Goal: Task Accomplishment & Management: Manage account settings

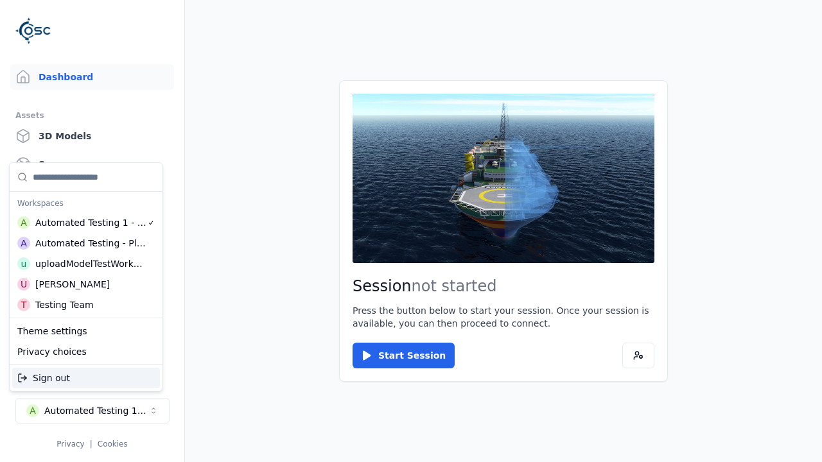
click at [86, 243] on div "Automated Testing - Playwright" at bounding box center [90, 243] width 111 height 13
click at [411, 231] on html "Support Dashboard Assets 3D Models Scenes Datasets Recordings Support Documenta…" at bounding box center [411, 231] width 822 height 462
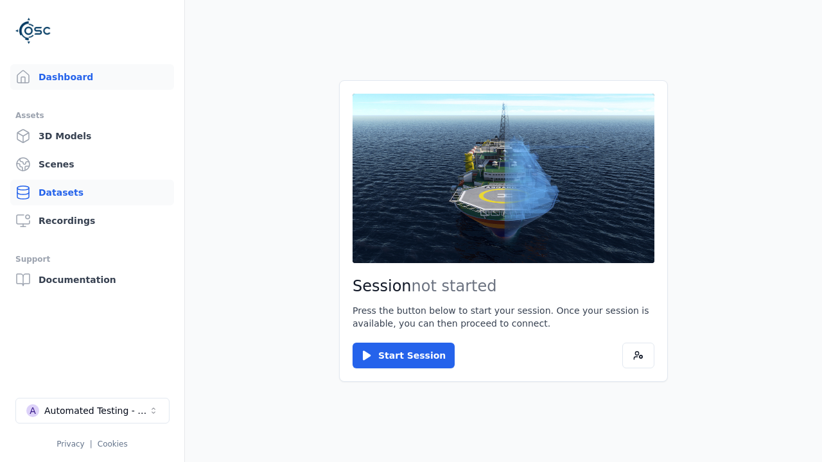
click at [92, 193] on link "Datasets" at bounding box center [92, 193] width 164 height 26
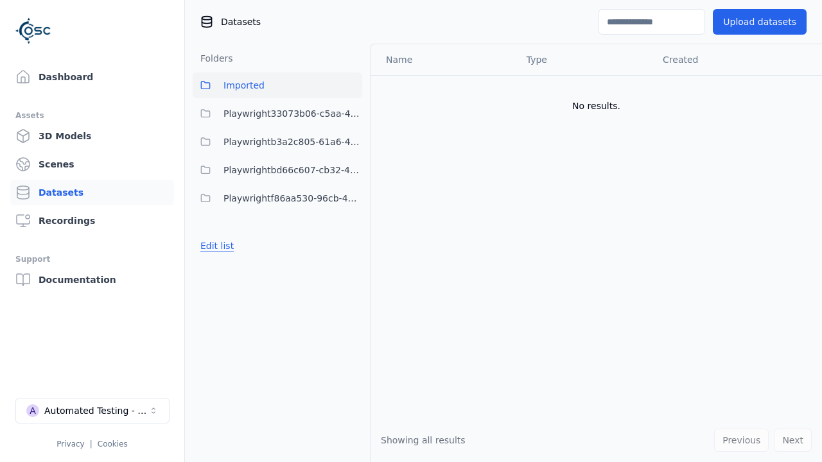
click at [214, 246] on button "Edit list" at bounding box center [217, 245] width 49 height 23
click at [226, 246] on link "Create folder" at bounding box center [229, 245] width 59 height 13
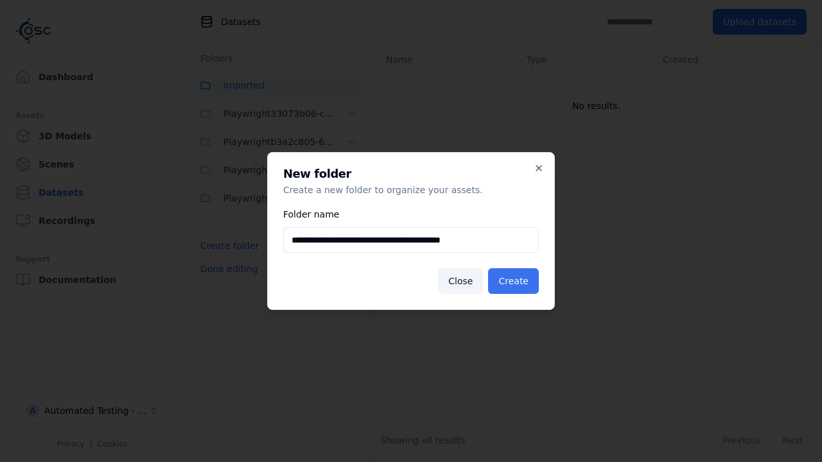
type input "**********"
click at [515, 281] on button "Create" at bounding box center [513, 281] width 51 height 26
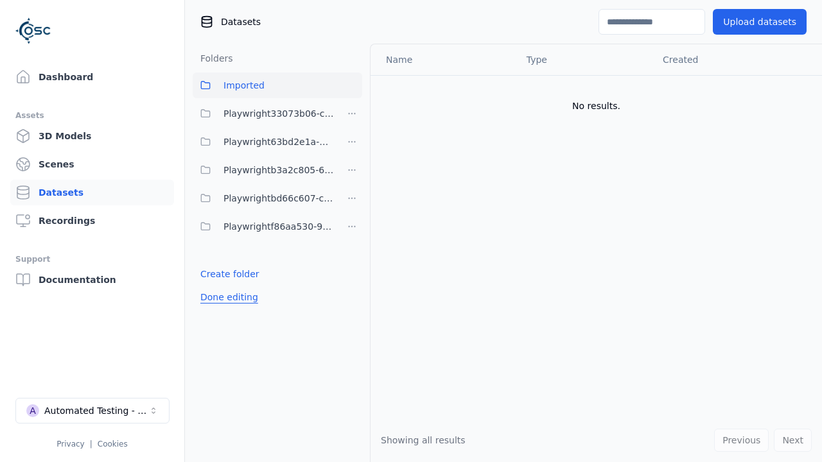
click at [225, 297] on button "Done editing" at bounding box center [229, 297] width 73 height 23
click at [214, 274] on button "Edit list" at bounding box center [217, 274] width 49 height 23
click at [352, 142] on html "Support Dashboard Assets 3D Models Scenes Datasets Recordings Support Documenta…" at bounding box center [411, 231] width 822 height 462
click at [351, 189] on div "Rename" at bounding box center [356, 188] width 86 height 21
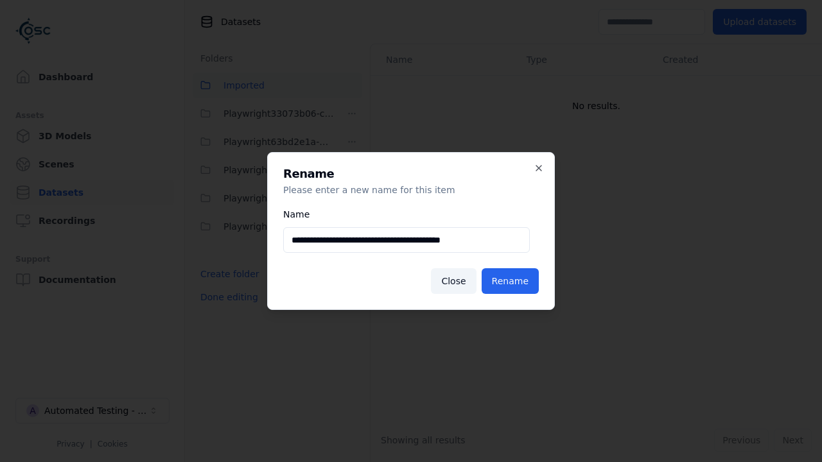
click at [406, 240] on input "**********" at bounding box center [406, 240] width 247 height 26
type input "**********"
click at [511, 281] on button "Rename" at bounding box center [510, 281] width 57 height 26
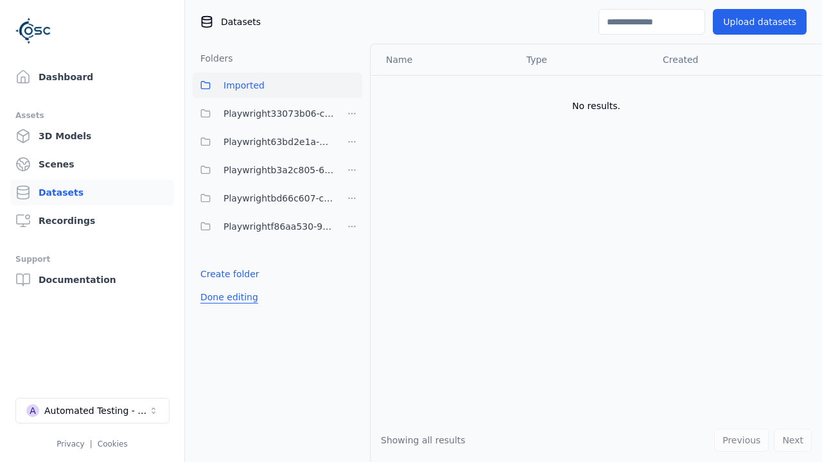
click at [225, 297] on button "Done editing" at bounding box center [229, 297] width 73 height 23
click at [214, 274] on button "Edit list" at bounding box center [217, 274] width 49 height 23
